Goal: Task Accomplishment & Management: Use online tool/utility

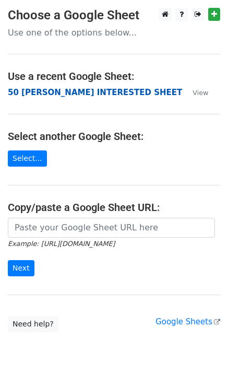
click at [40, 93] on strong "50 [PERSON_NAME] INTERESTED SHEET" at bounding box center [95, 92] width 175 height 9
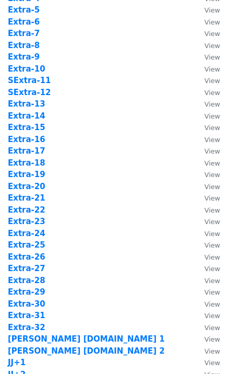
scroll to position [697, 0]
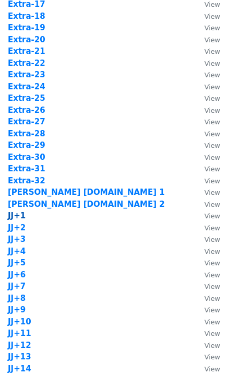
click at [18, 216] on strong "JJ+1" at bounding box center [17, 215] width 18 height 9
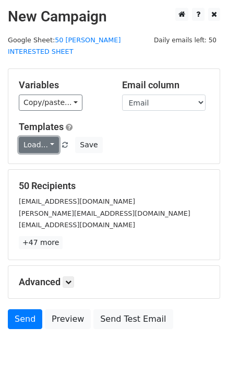
click at [37, 137] on link "Load..." at bounding box center [39, 145] width 40 height 16
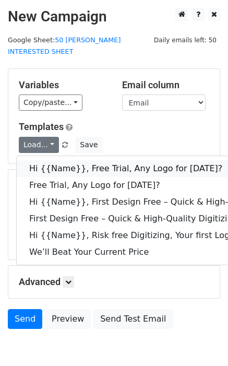
click at [55, 160] on link "Hi {{Name}}, Free Trial, Any Logo for [DATE]?" at bounding box center [167, 168] width 300 height 17
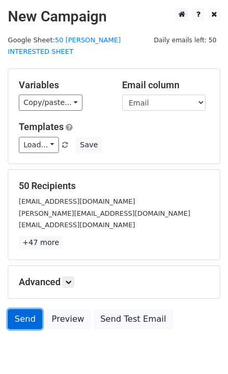
click at [14, 309] on link "Send" at bounding box center [25, 319] width 34 height 20
